Goal: Task Accomplishment & Management: Use online tool/utility

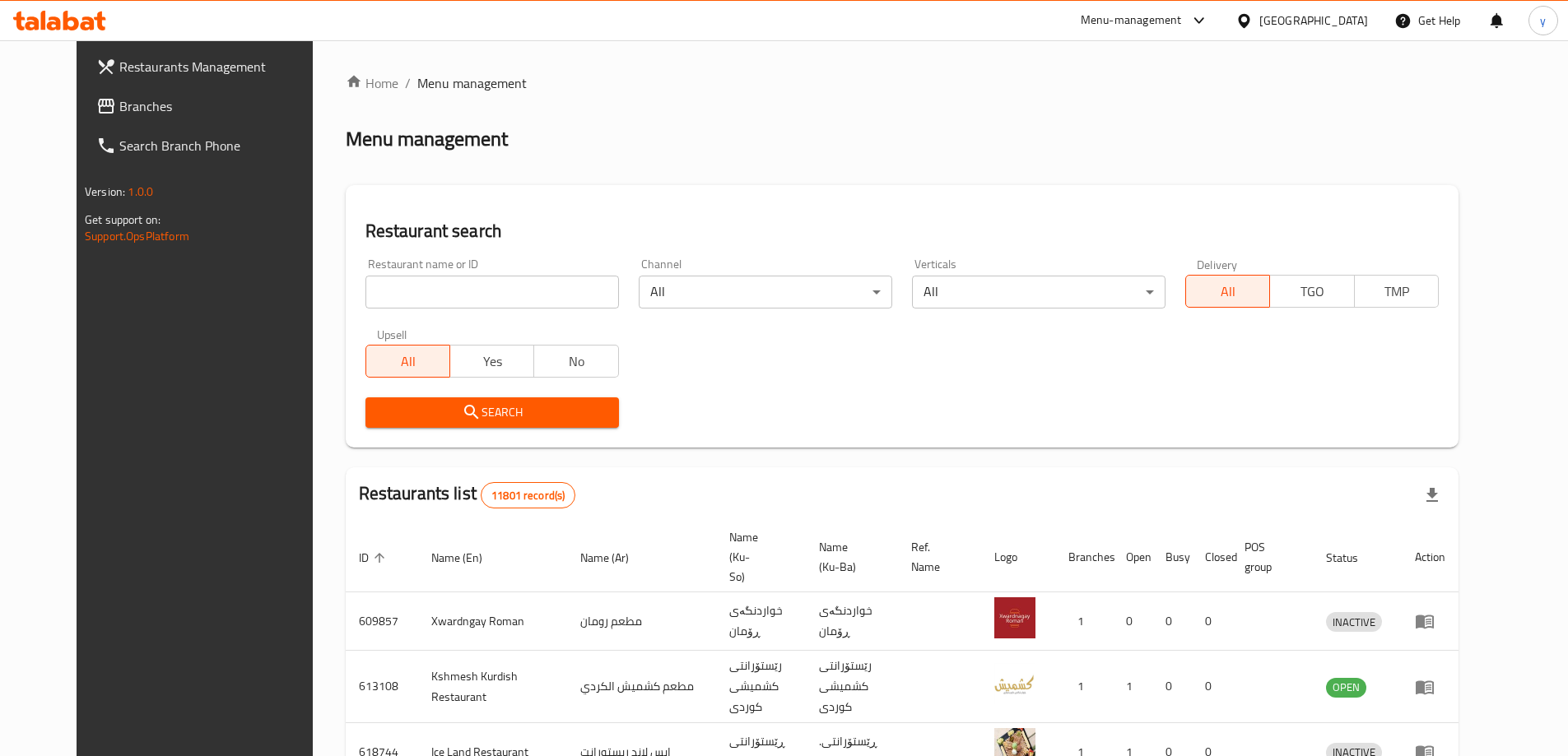
click at [123, 88] on link "Branches" at bounding box center [211, 106] width 255 height 39
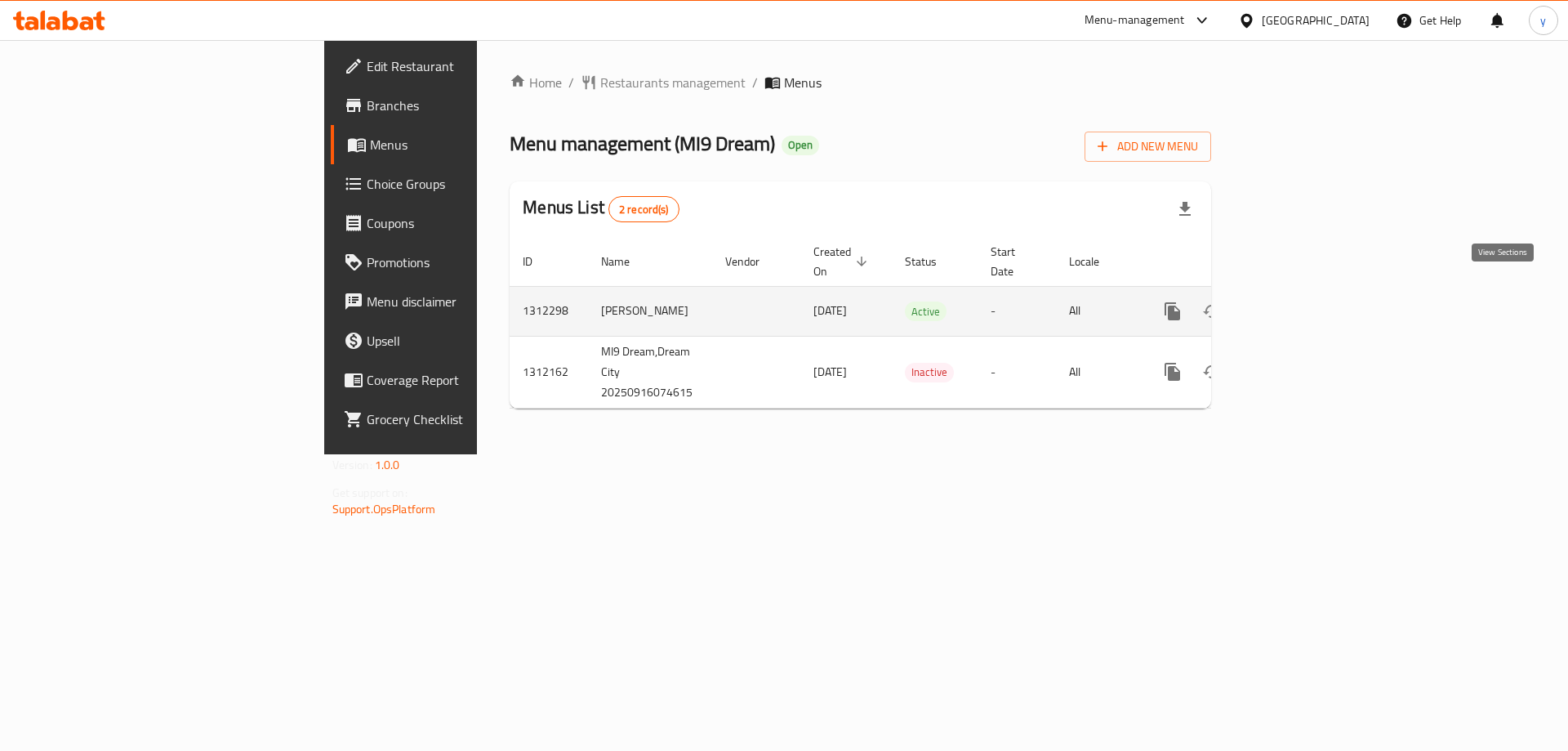
click at [1310, 297] on link "enhanced table" at bounding box center [1290, 310] width 39 height 39
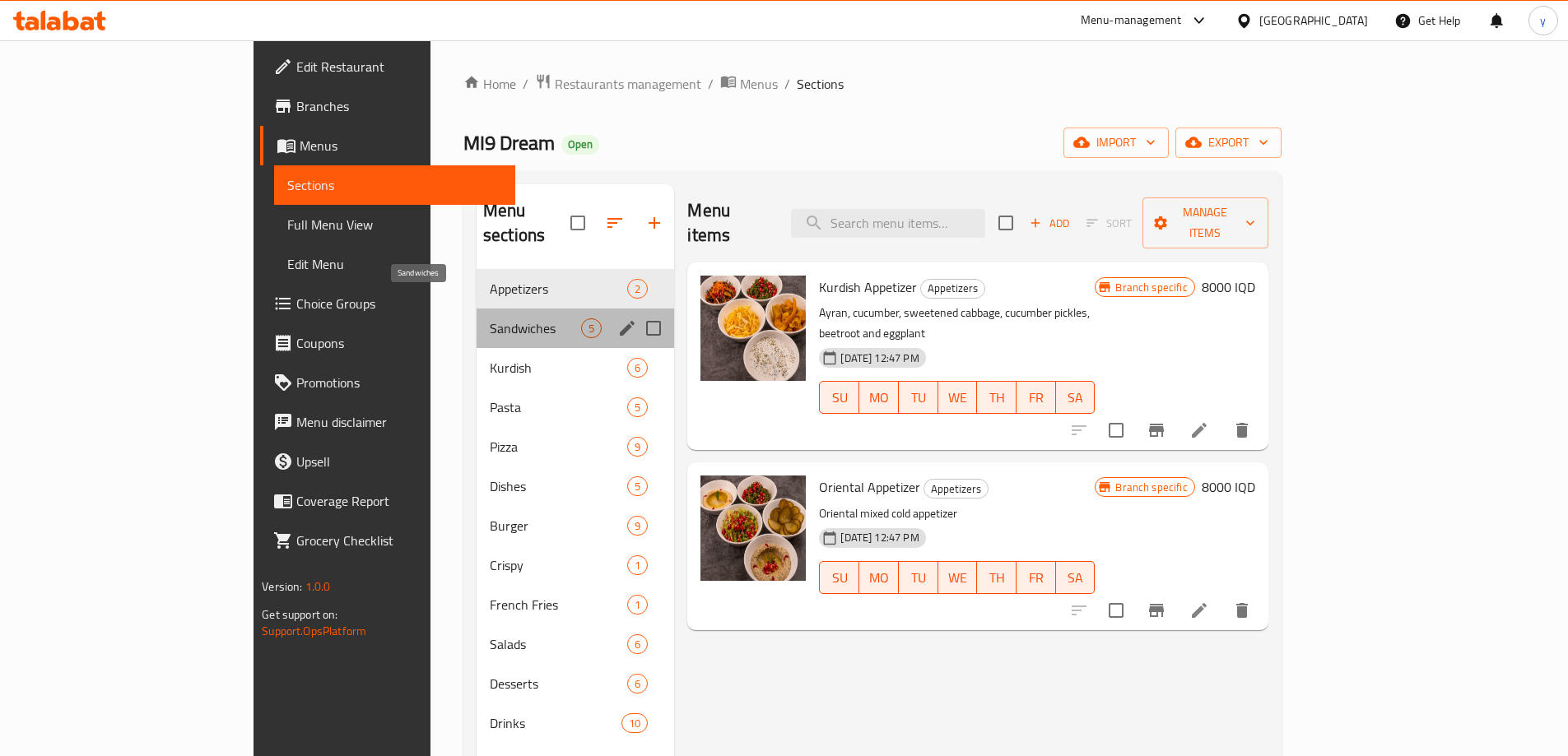
click at [490, 319] on span "Sandwiches" at bounding box center [535, 328] width 92 height 20
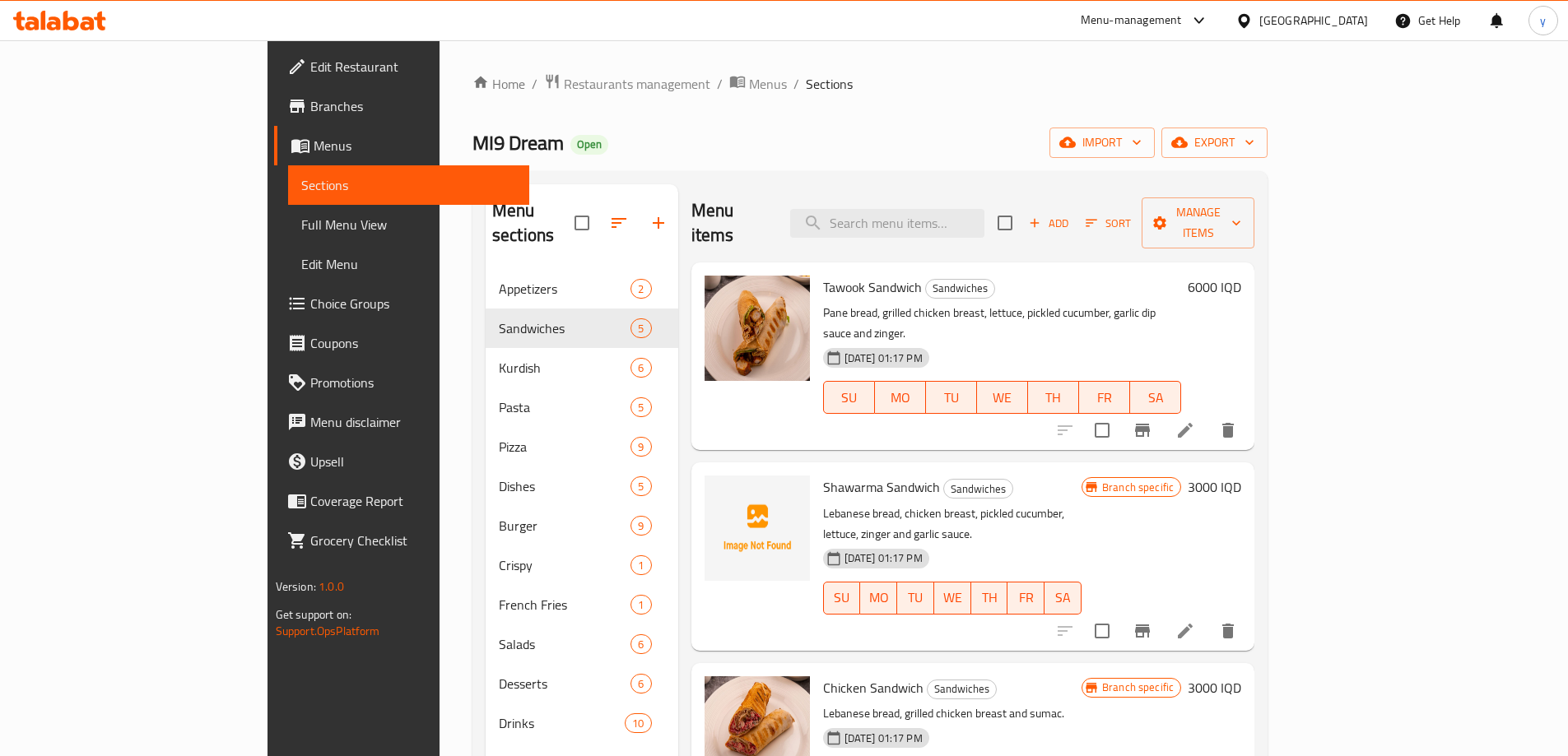
click at [823, 275] on span "Tawook Sandwich" at bounding box center [872, 287] width 99 height 24
copy h6 "Tawook Sandwich"
click at [288, 238] on link "Full Menu View" at bounding box center [409, 224] width 241 height 39
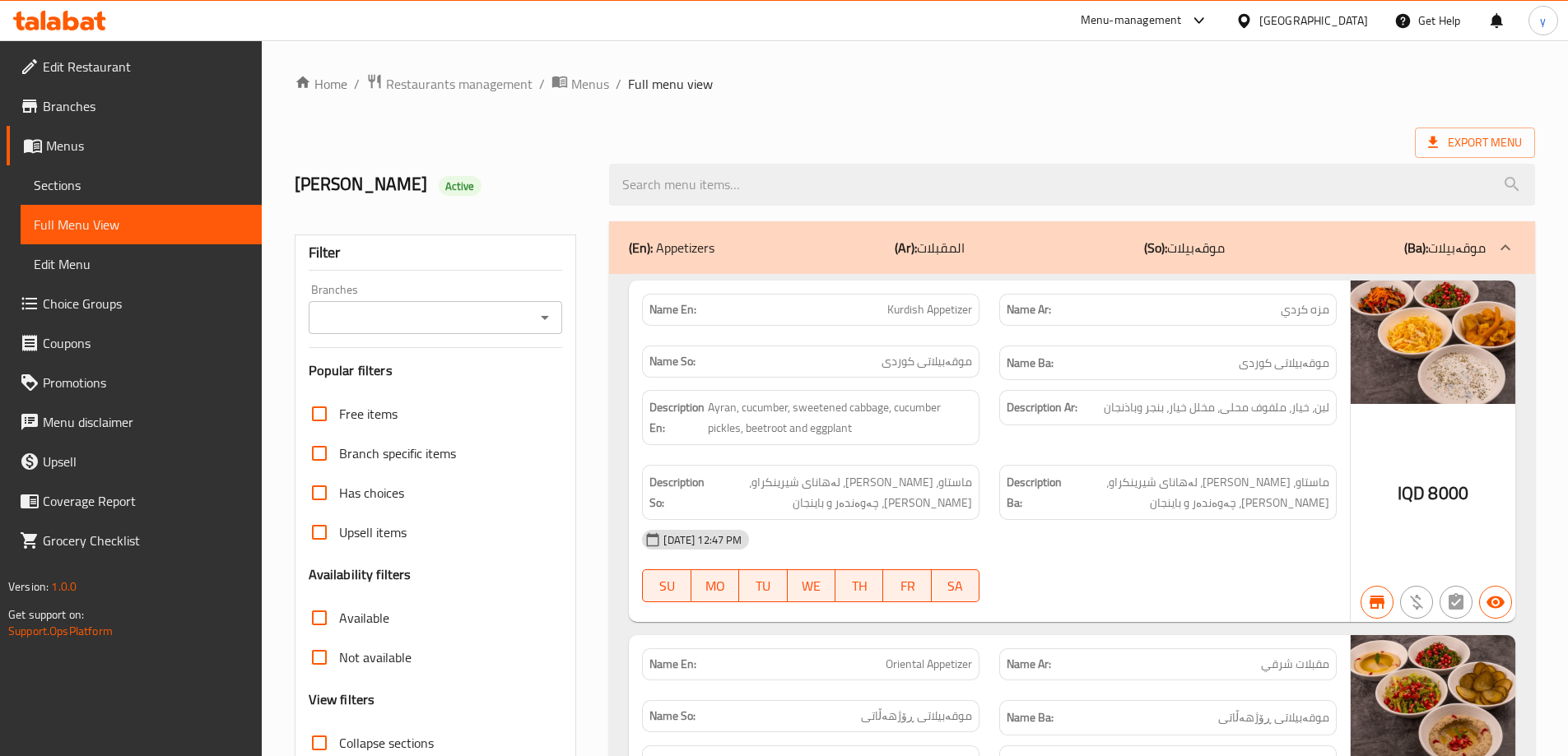
click at [791, 210] on div at bounding box center [1072, 184] width 946 height 62
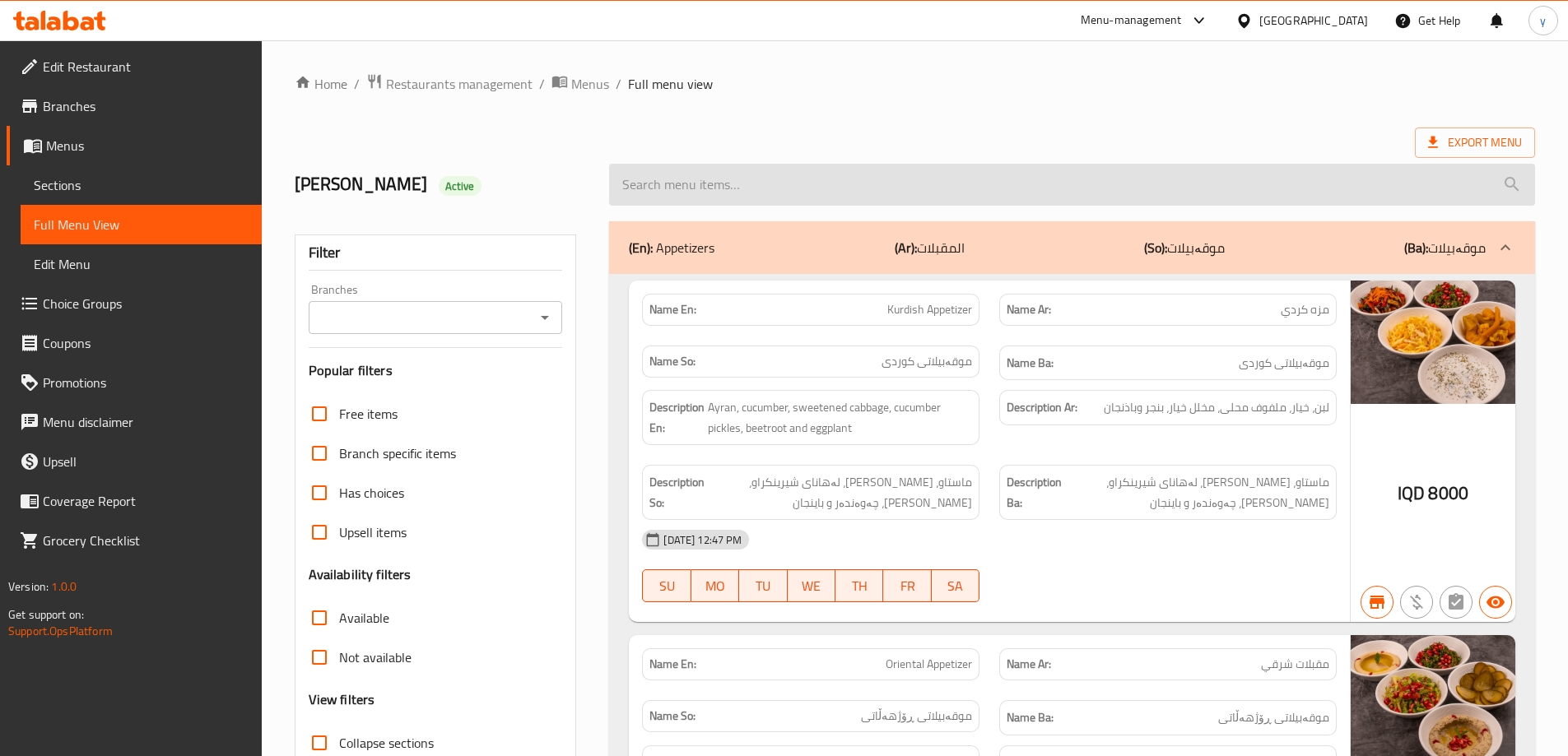
click at [789, 202] on input "search" at bounding box center [1072, 184] width 926 height 42
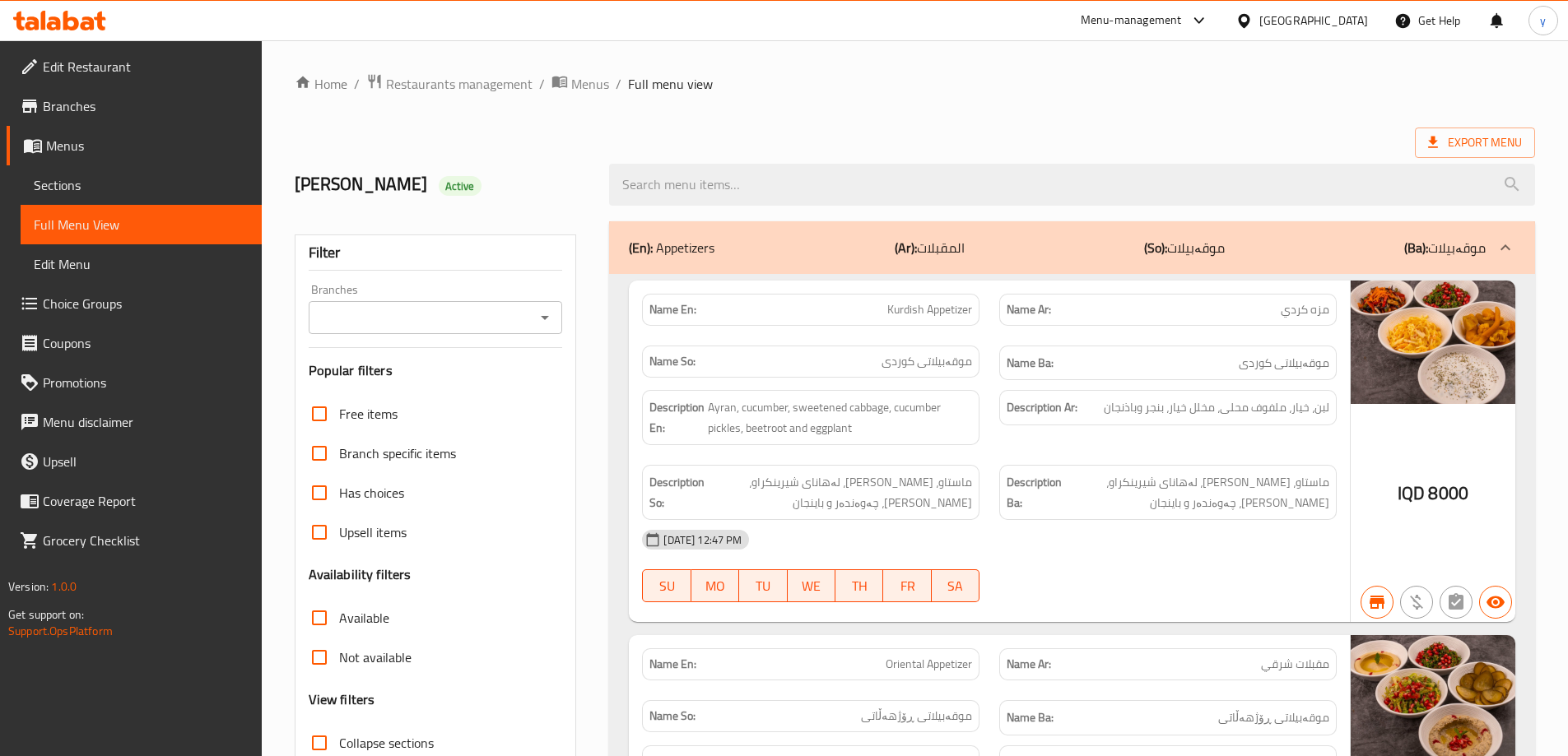
paste input "Tawook Sandwich"
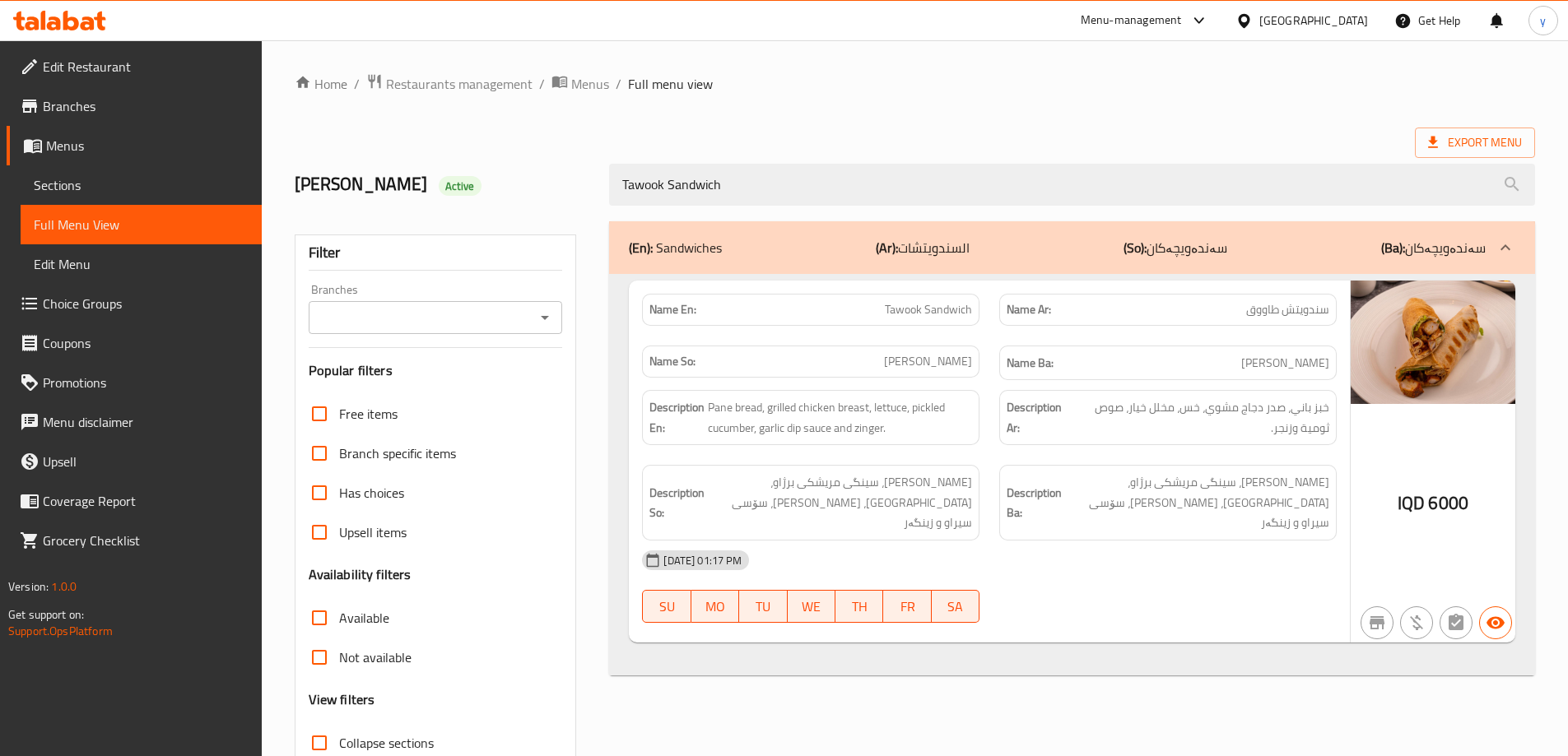
type input "Tawook Sandwich"
click at [544, 317] on icon "Open" at bounding box center [544, 318] width 8 height 4
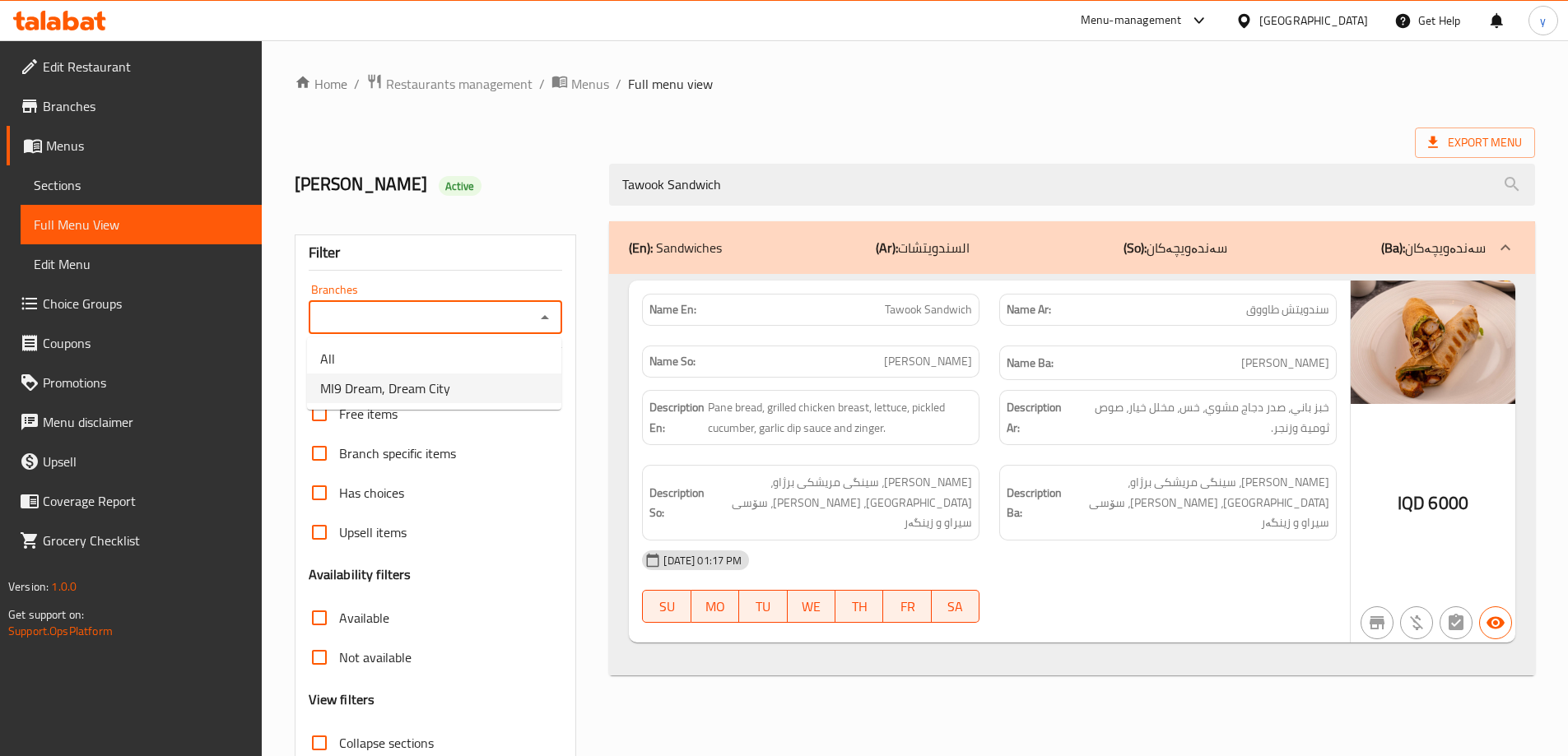
click at [517, 382] on li "MI9 Dream, Dream City" at bounding box center [433, 388] width 254 height 30
type input "MI9 Dream, Dream City"
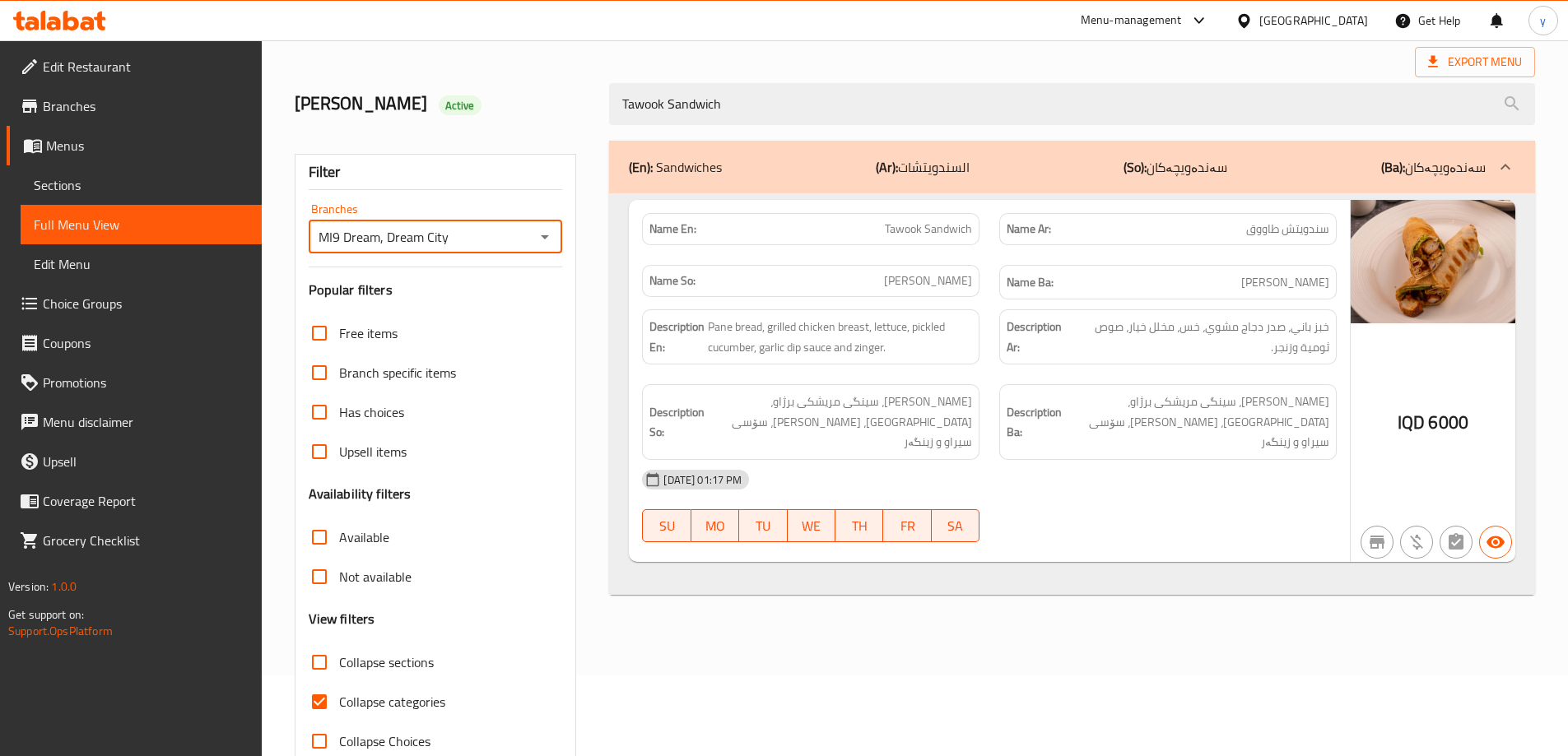
scroll to position [120, 0]
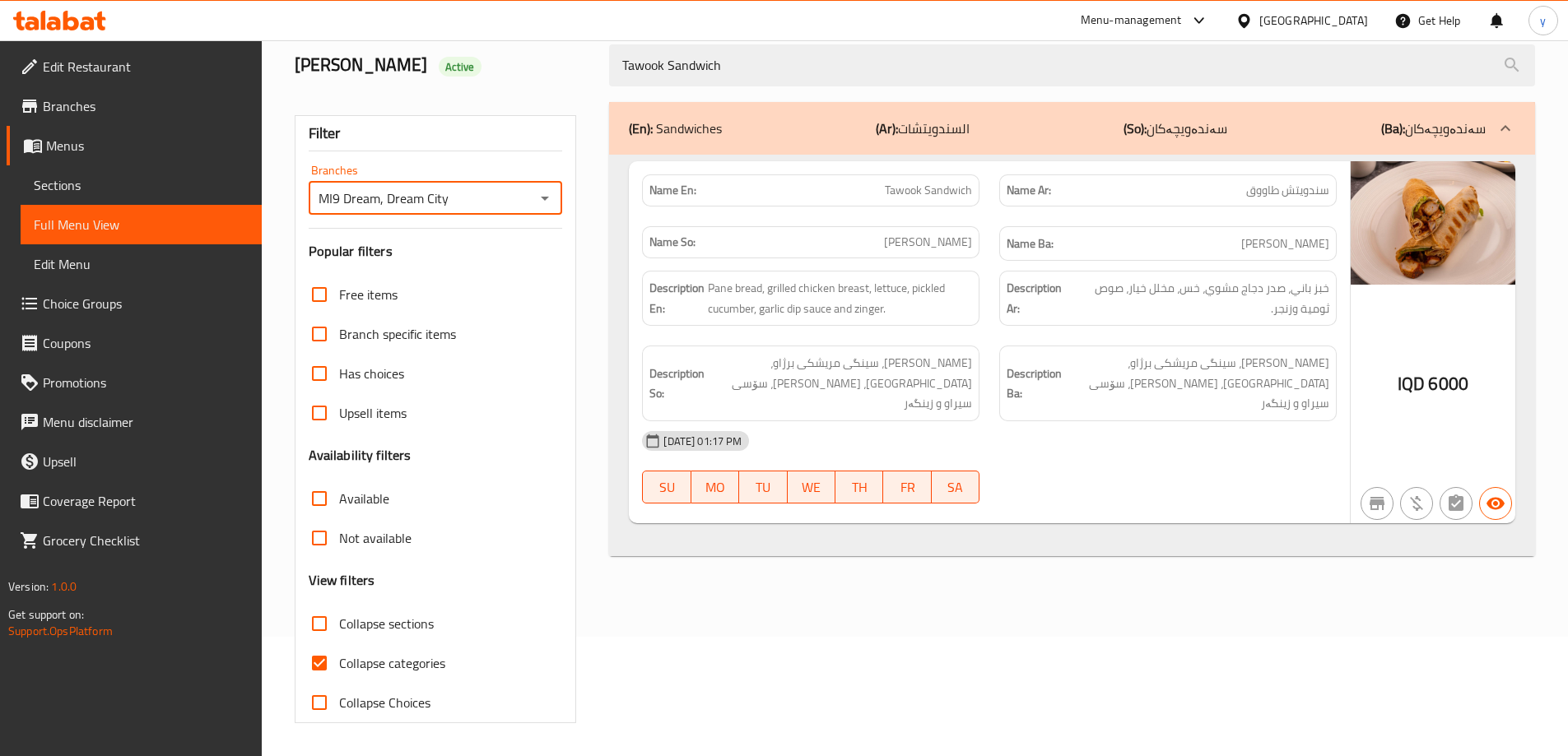
click at [334, 664] on input "Collapse categories" at bounding box center [319, 663] width 39 height 39
checkbox input "false"
click at [927, 188] on span "Tawook Sandwich" at bounding box center [929, 190] width 87 height 17
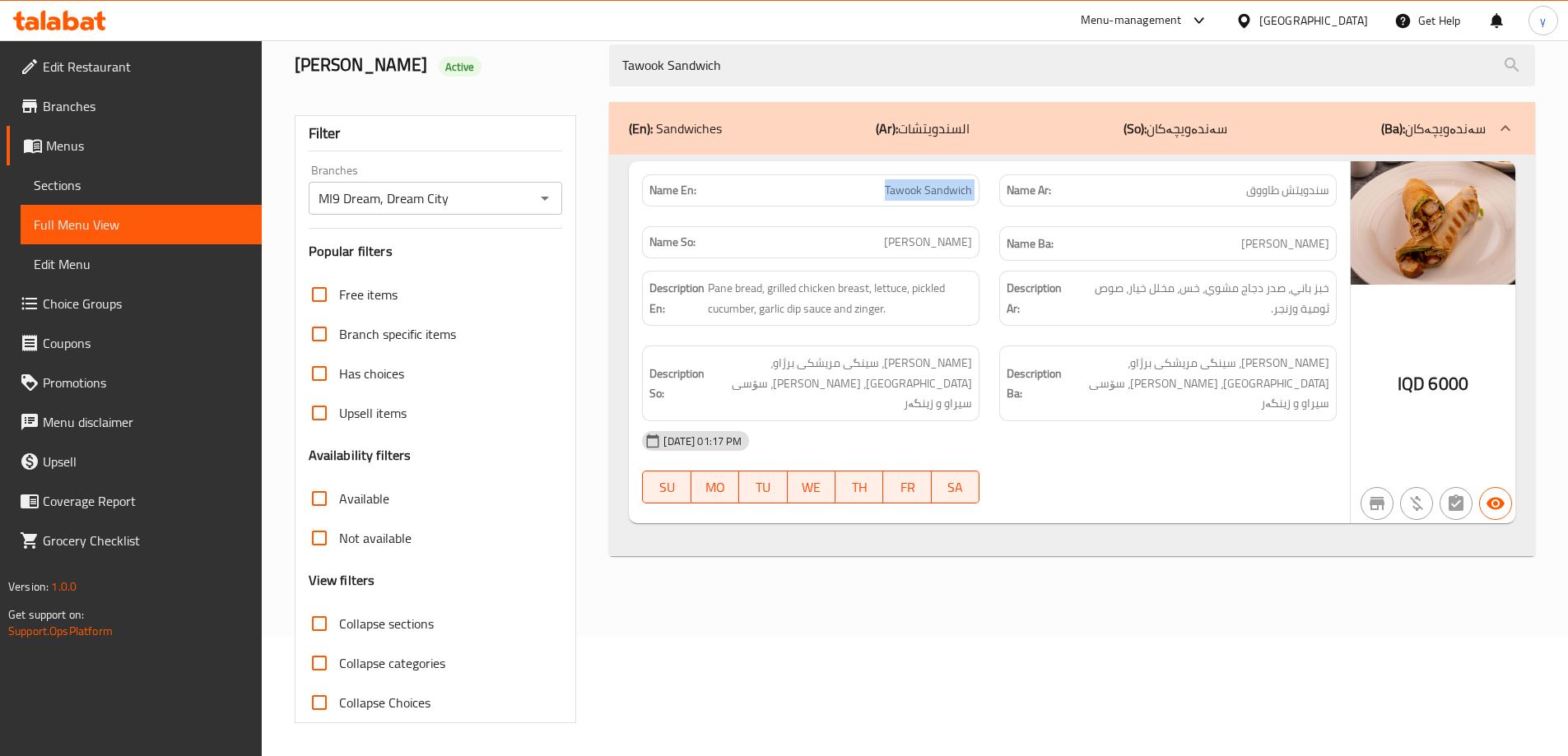
click at [927, 188] on span "Tawook Sandwich" at bounding box center [929, 190] width 87 height 17
copy span "Tawook Sandwich"
click at [73, 96] on span "Branches" at bounding box center [146, 106] width 206 height 20
